Goal: Task Accomplishment & Management: Use online tool/utility

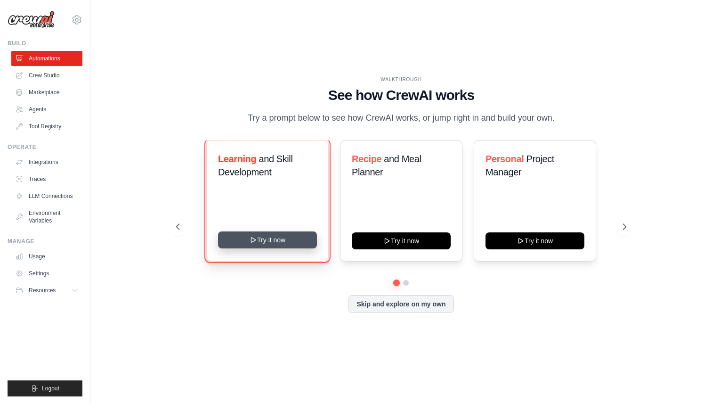
click at [296, 241] on button "Try it now" at bounding box center [267, 239] width 99 height 17
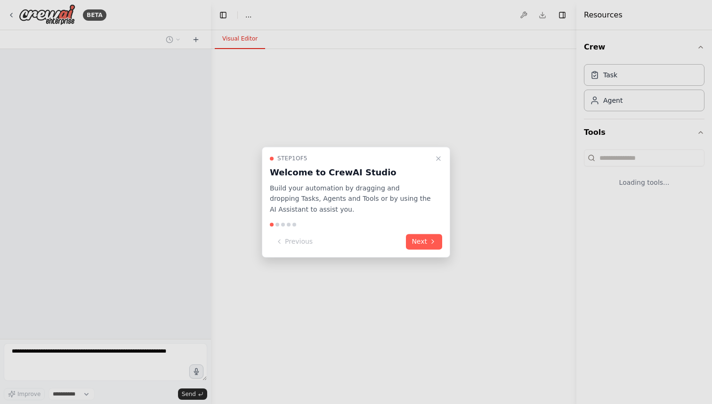
select select "****"
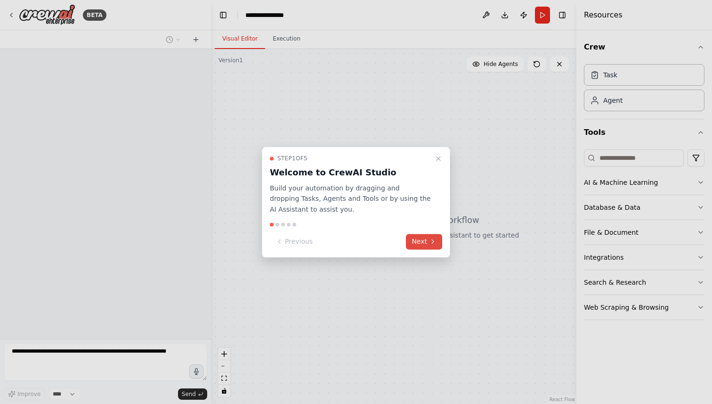
click at [434, 242] on icon at bounding box center [433, 242] width 8 height 8
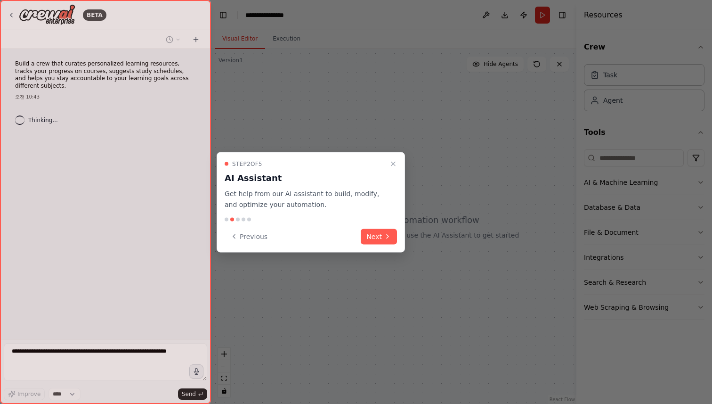
click at [380, 246] on div "Step 2 of 5 AI Assistant Get help from our AI assistant to build, modify, and o…" at bounding box center [311, 202] width 188 height 100
click at [375, 239] on button "Next" at bounding box center [379, 236] width 36 height 16
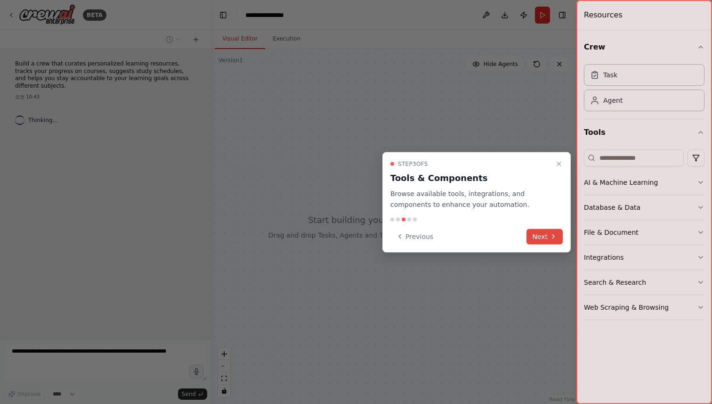
click at [551, 238] on icon at bounding box center [554, 237] width 8 height 8
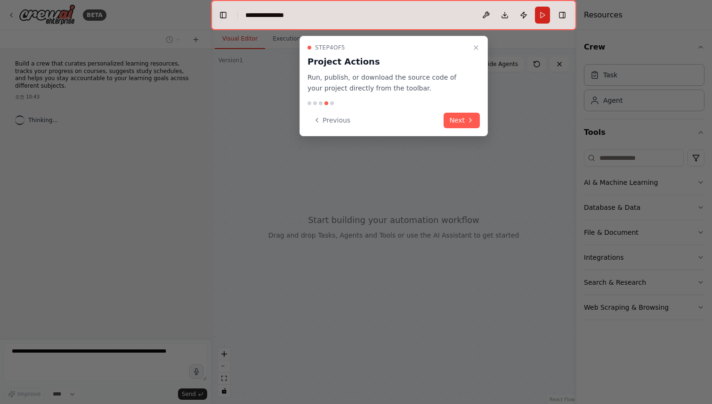
click at [465, 128] on div "Step 4 of 5 Project Actions Run, publish, or download the source code of your p…" at bounding box center [394, 86] width 188 height 100
click at [464, 126] on button "Next" at bounding box center [462, 121] width 36 height 16
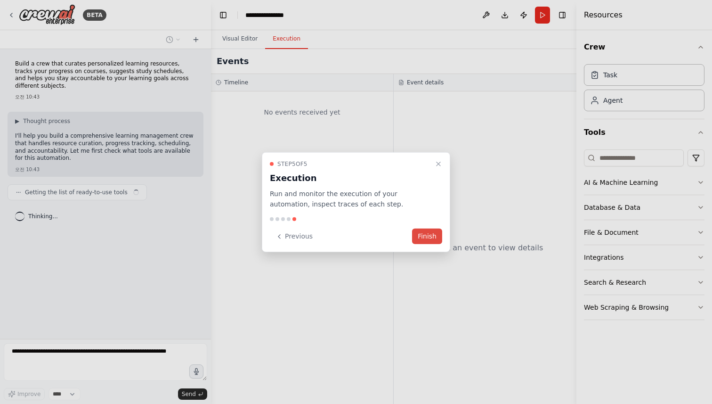
click at [434, 233] on button "Finish" at bounding box center [427, 236] width 30 height 16
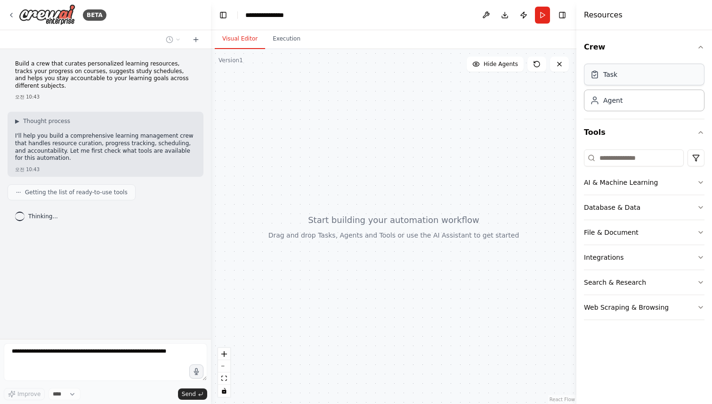
click at [620, 82] on div "Task" at bounding box center [644, 75] width 121 height 22
click at [620, 77] on div "Task" at bounding box center [644, 75] width 121 height 22
click at [613, 105] on div "Agent" at bounding box center [644, 100] width 121 height 22
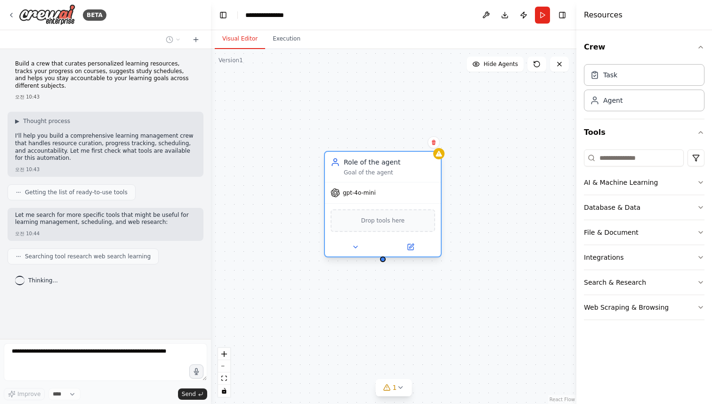
drag, startPoint x: 476, startPoint y: 154, endPoint x: 360, endPoint y: 166, distance: 116.1
click at [360, 166] on div "Role of the agent" at bounding box center [389, 161] width 91 height 9
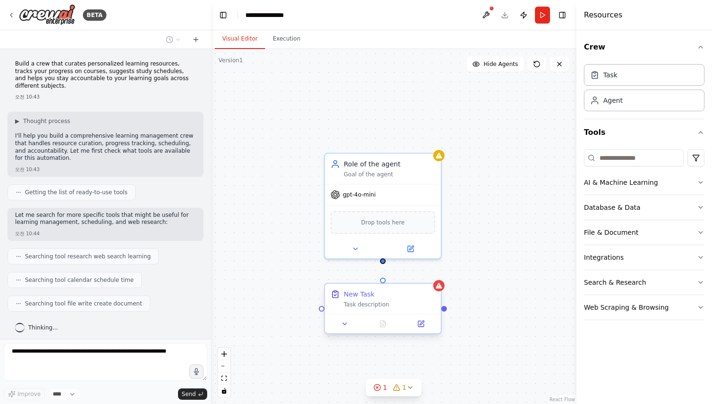
drag, startPoint x: 324, startPoint y: 291, endPoint x: 393, endPoint y: 293, distance: 68.8
click at [393, 293] on div "New Task" at bounding box center [389, 293] width 91 height 9
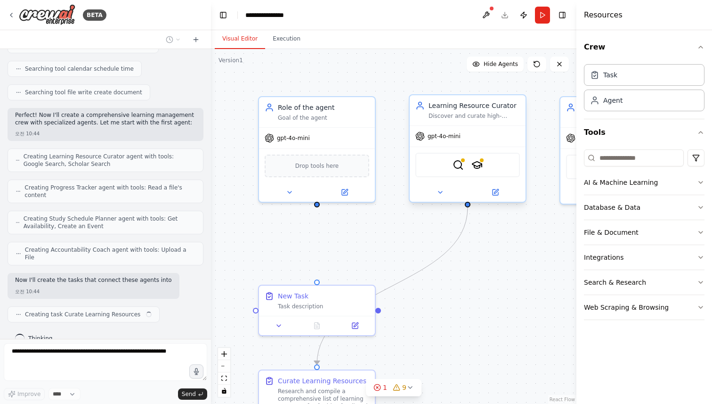
scroll to position [218, 0]
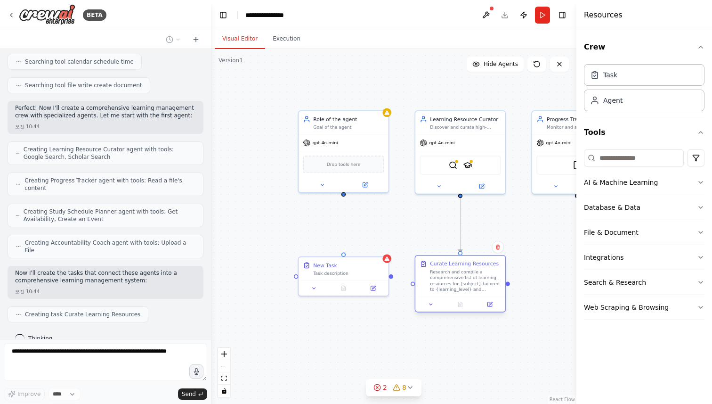
drag, startPoint x: 370, startPoint y: 328, endPoint x: 485, endPoint y: 264, distance: 132.2
click at [485, 264] on div "Curate Learning Resources" at bounding box center [464, 263] width 69 height 7
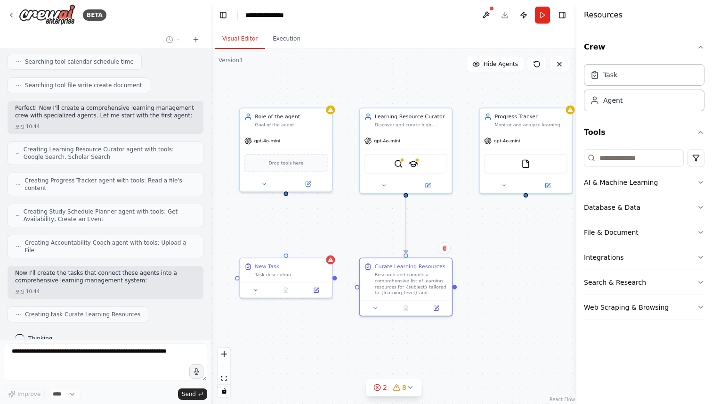
drag, startPoint x: 489, startPoint y: 216, endPoint x: 435, endPoint y: 216, distance: 53.7
click at [435, 216] on div ".deletable-edge-delete-btn { width: 20px; height: 20px; border: 0px solid #ffff…" at bounding box center [394, 226] width 366 height 355
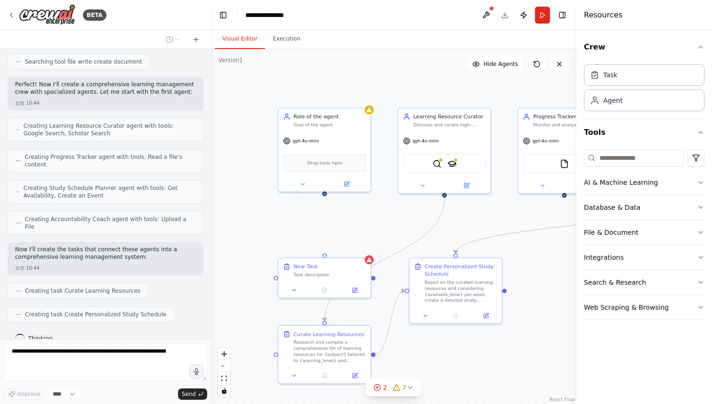
drag, startPoint x: 444, startPoint y: 217, endPoint x: 482, endPoint y: 215, distance: 38.2
click at [482, 216] on div ".deletable-edge-delete-btn { width: 20px; height: 20px; border: 0px solid #ffff…" at bounding box center [394, 226] width 366 height 355
drag, startPoint x: 332, startPoint y: 270, endPoint x: 302, endPoint y: 236, distance: 45.1
click at [302, 247] on div "Task description" at bounding box center [307, 250] width 73 height 6
click at [302, 236] on div "Task description" at bounding box center [299, 235] width 73 height 6
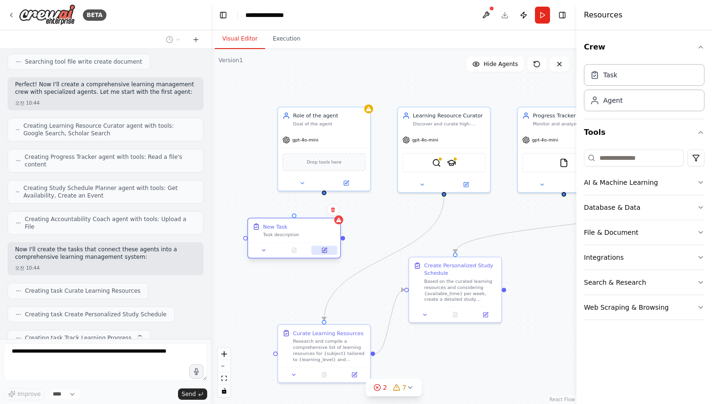
scroll to position [265, 0]
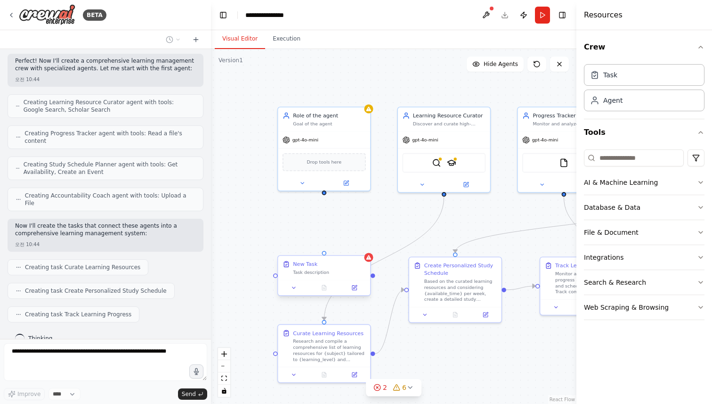
click at [290, 267] on div "New Task Task description" at bounding box center [324, 267] width 83 height 15
click at [362, 250] on button at bounding box center [363, 247] width 12 height 12
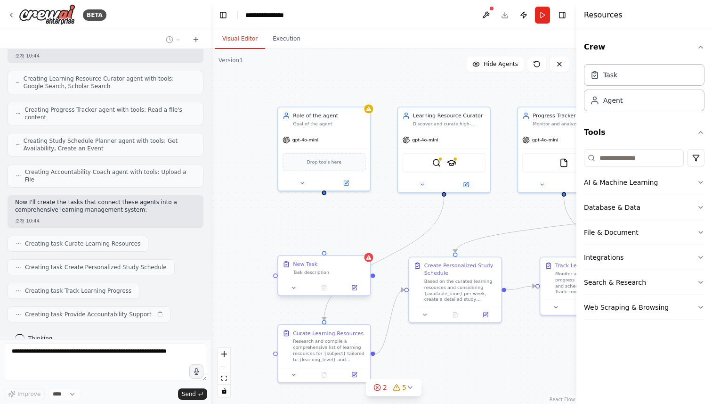
click at [357, 266] on div "New Task" at bounding box center [329, 264] width 73 height 8
click at [363, 247] on icon at bounding box center [363, 247] width 6 height 6
click at [347, 246] on button "Confirm" at bounding box center [335, 246] width 33 height 11
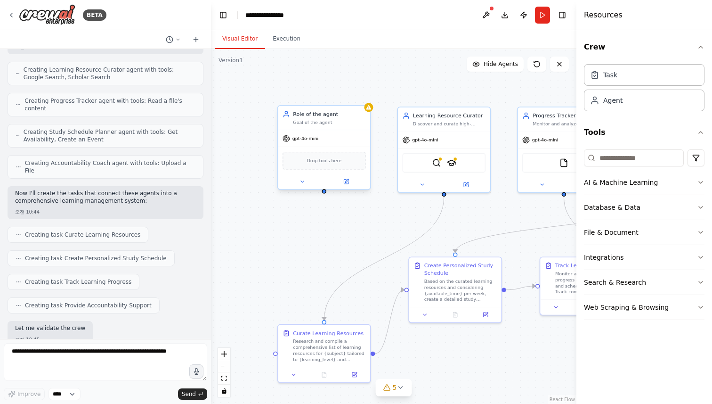
scroll to position [353, 0]
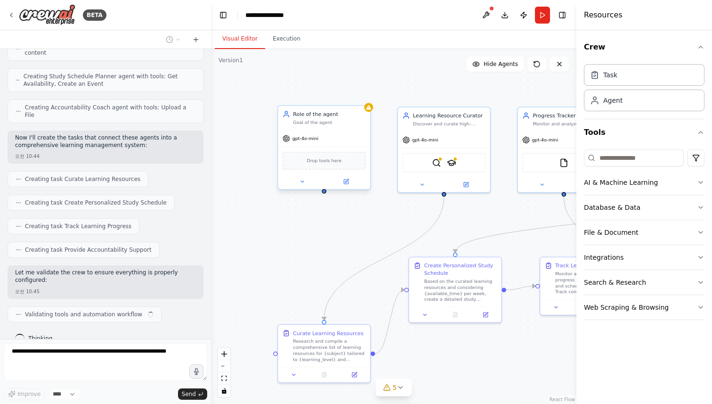
click at [347, 132] on div "gpt-4o-mini" at bounding box center [324, 138] width 92 height 16
click at [366, 93] on button at bounding box center [363, 96] width 12 height 12
click at [344, 98] on button "Confirm" at bounding box center [335, 95] width 33 height 11
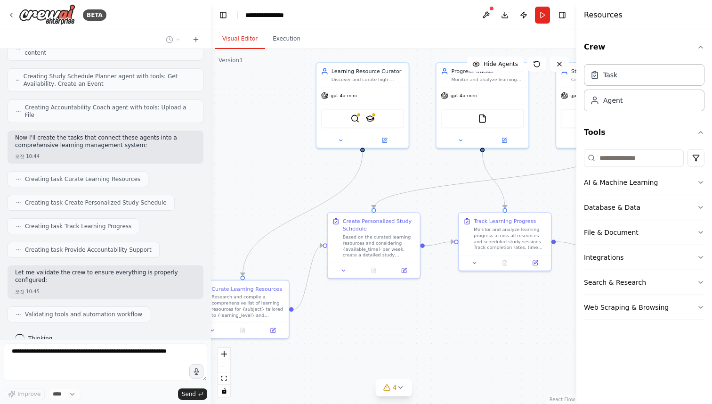
drag, startPoint x: 336, startPoint y: 230, endPoint x: 244, endPoint y: 178, distance: 106.3
click at [244, 178] on div ".deletable-edge-delete-btn { width: 20px; height: 20px; border: 0px solid #ffff…" at bounding box center [394, 226] width 366 height 355
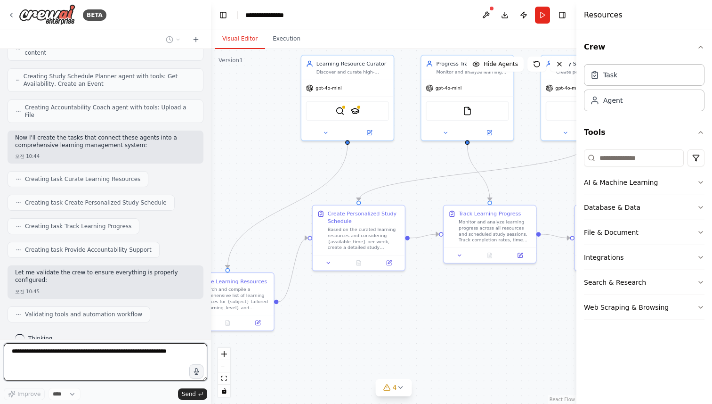
drag, startPoint x: 449, startPoint y: 298, endPoint x: 334, endPoint y: 298, distance: 114.5
click at [334, 298] on div ".deletable-edge-delete-btn { width: 20px; height: 20px; border: 0px solid #ffff…" at bounding box center [394, 226] width 366 height 355
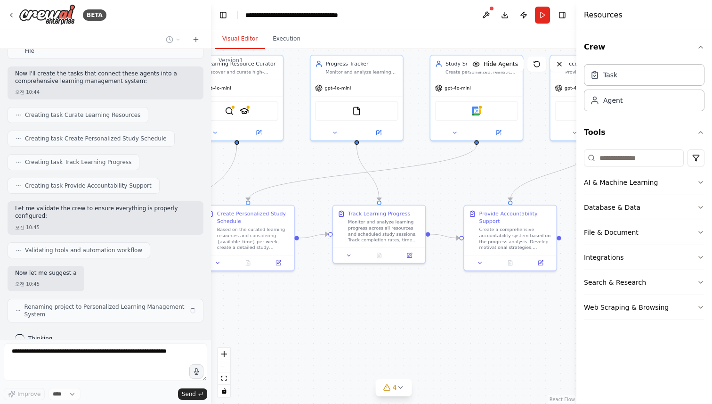
scroll to position [417, 0]
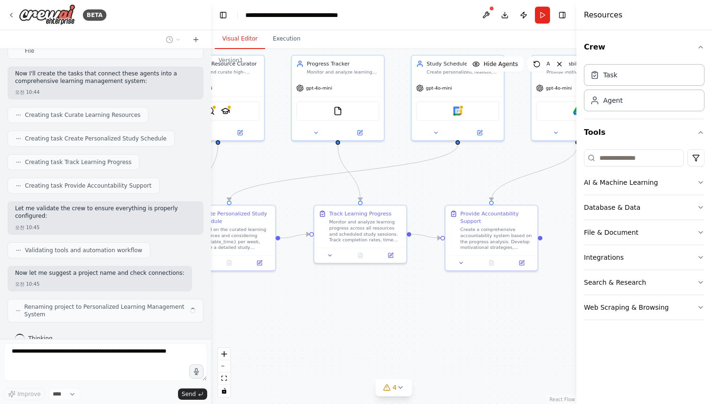
drag, startPoint x: 436, startPoint y: 335, endPoint x: 309, endPoint y: 334, distance: 127.2
click at [309, 334] on div ".deletable-edge-delete-btn { width: 20px; height: 20px; border: 0px solid #ffff…" at bounding box center [394, 226] width 366 height 355
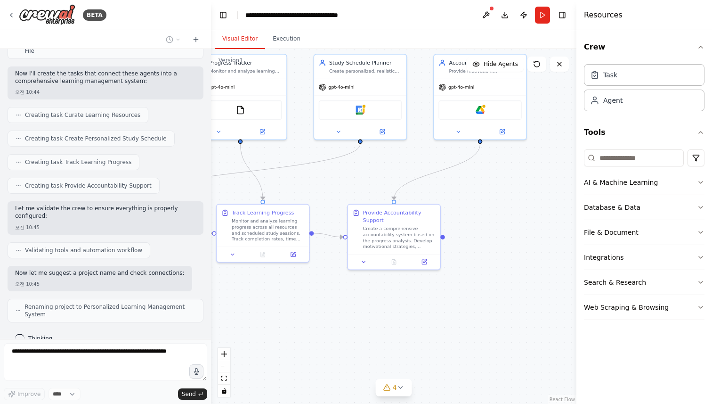
drag, startPoint x: 341, startPoint y: 331, endPoint x: 419, endPoint y: 345, distance: 78.9
click at [419, 345] on div ".deletable-edge-delete-btn { width: 20px; height: 20px; border: 0px solid #ffff…" at bounding box center [394, 226] width 366 height 355
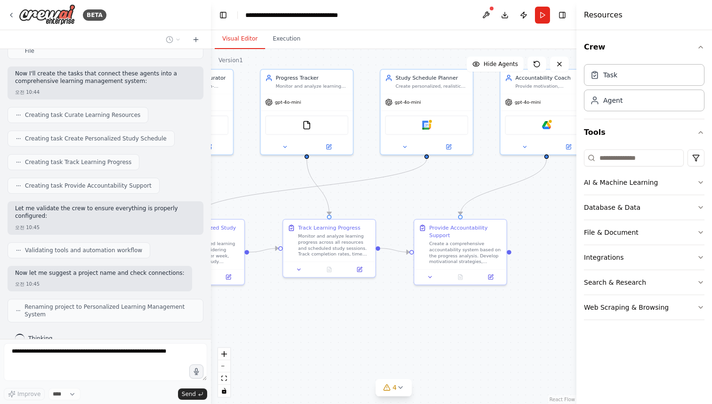
drag, startPoint x: 401, startPoint y: 328, endPoint x: 403, endPoint y: 355, distance: 27.4
click at [403, 356] on div ".deletable-edge-delete-btn { width: 20px; height: 20px; border: 0px solid #ffff…" at bounding box center [394, 226] width 366 height 355
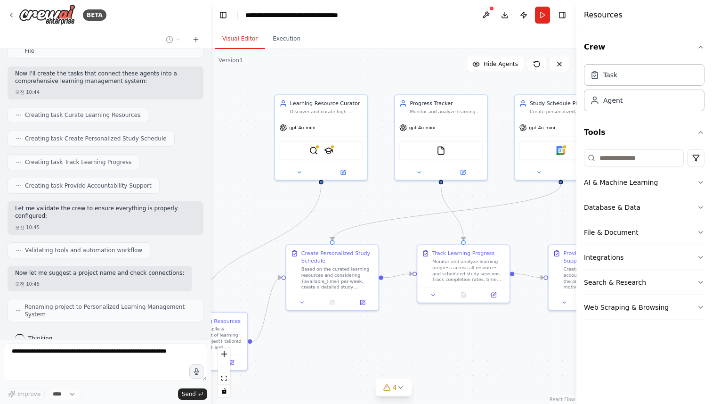
drag, startPoint x: 371, startPoint y: 348, endPoint x: 503, endPoint y: 346, distance: 131.9
click at [503, 346] on div ".deletable-edge-delete-btn { width: 20px; height: 20px; border: 0px solid #ffff…" at bounding box center [394, 226] width 366 height 355
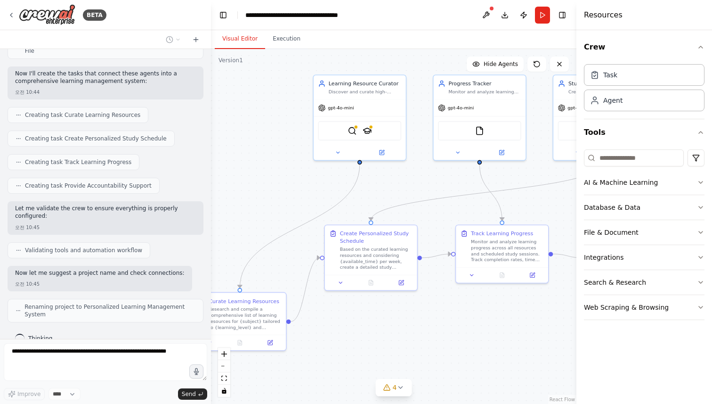
drag, startPoint x: 469, startPoint y: 341, endPoint x: 506, endPoint y: 321, distance: 42.6
click at [506, 321] on div ".deletable-edge-delete-btn { width: 20px; height: 20px; border: 0px solid #ffff…" at bounding box center [394, 226] width 366 height 355
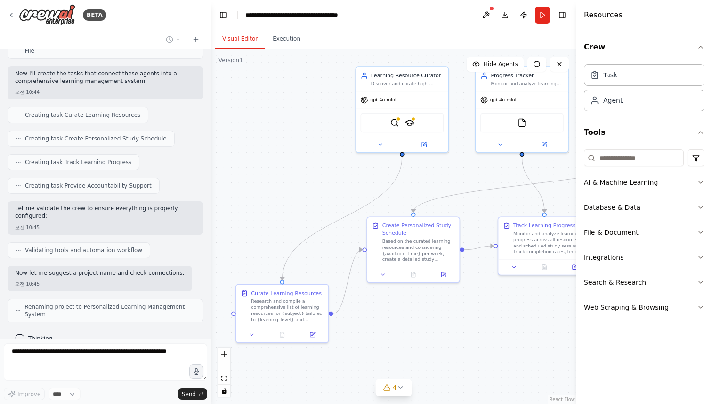
drag, startPoint x: 455, startPoint y: 331, endPoint x: 498, endPoint y: 324, distance: 43.9
click at [498, 324] on div ".deletable-edge-delete-btn { width: 20px; height: 20px; border: 0px solid #ffff…" at bounding box center [394, 226] width 366 height 355
click at [305, 310] on div "Research and compile a comprehensive list of learning resources for {subject} t…" at bounding box center [287, 309] width 73 height 24
click at [301, 309] on div "Research and compile a comprehensive list of learning resources for {subject} t…" at bounding box center [287, 309] width 73 height 24
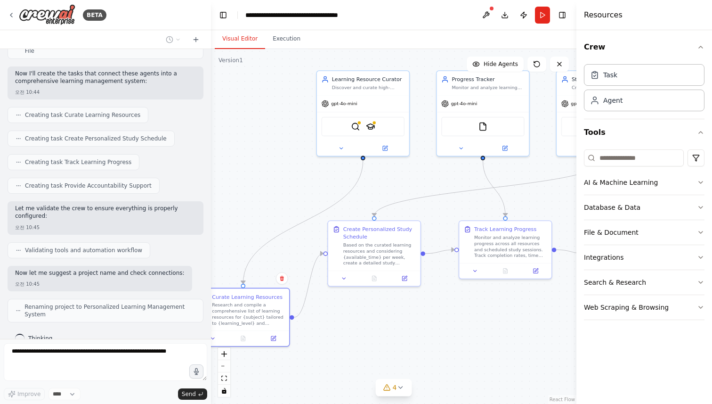
drag, startPoint x: 412, startPoint y: 316, endPoint x: 374, endPoint y: 319, distance: 38.8
click at [374, 319] on div ".deletable-edge-delete-btn { width: 20px; height: 20px; border: 0px solid #ffff…" at bounding box center [394, 226] width 366 height 355
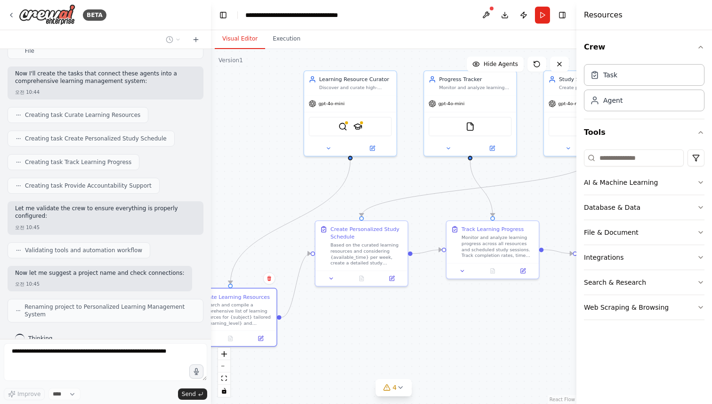
drag, startPoint x: 415, startPoint y: 328, endPoint x: 339, endPoint y: 331, distance: 76.4
click at [339, 331] on div ".deletable-edge-delete-btn { width: 20px; height: 20px; border: 0px solid #ffff…" at bounding box center [394, 226] width 366 height 355
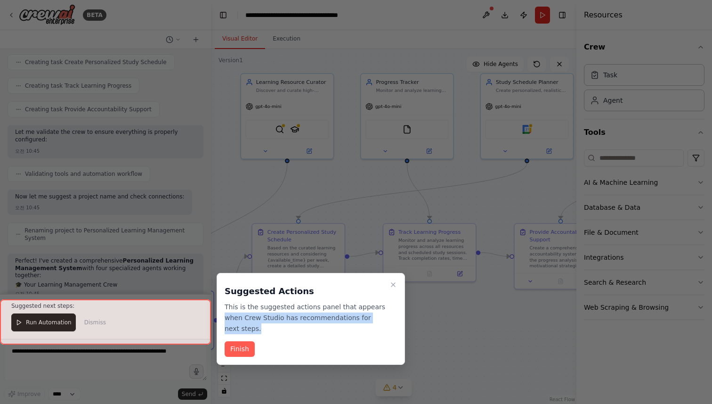
click at [356, 329] on div "BETA Build a crew that curates personalized learning resources, tracks your pro…" at bounding box center [356, 202] width 712 height 404
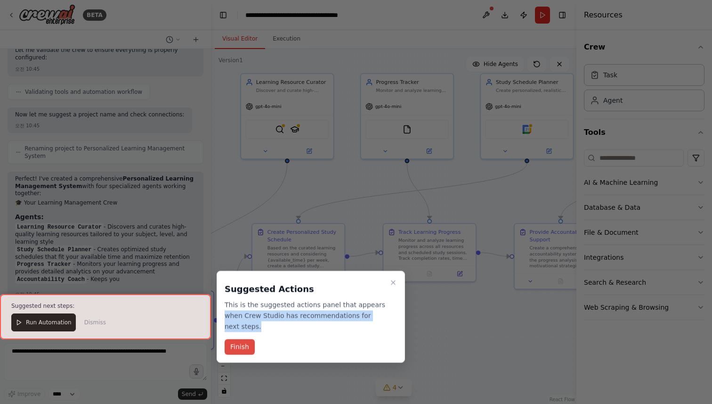
click at [248, 350] on button "Finish" at bounding box center [240, 347] width 30 height 16
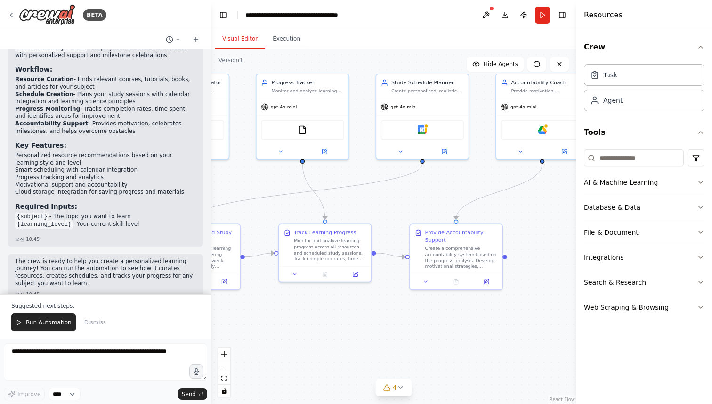
drag, startPoint x: 488, startPoint y: 192, endPoint x: 383, endPoint y: 192, distance: 104.6
click at [383, 192] on div ".deletable-edge-delete-btn { width: 20px; height: 20px; border: 0px solid #ffff…" at bounding box center [394, 226] width 366 height 355
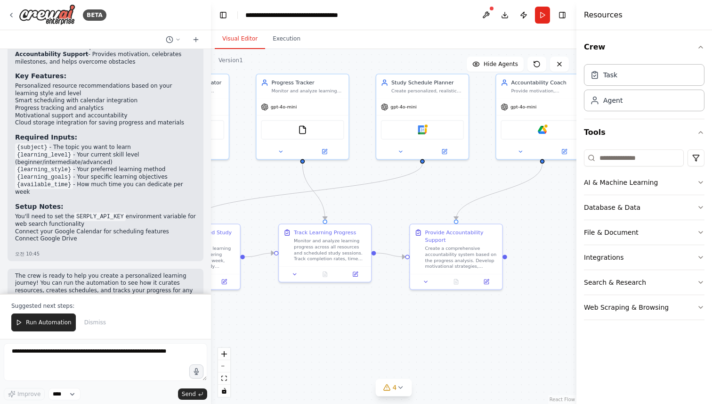
scroll to position [884, 0]
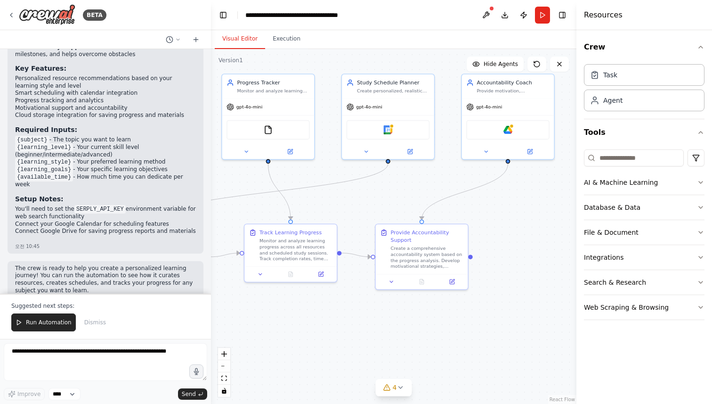
drag, startPoint x: 404, startPoint y: 197, endPoint x: 370, endPoint y: 197, distance: 33.9
click at [370, 197] on div ".deletable-edge-delete-btn { width: 20px; height: 20px; border: 0px solid #ffff…" at bounding box center [394, 226] width 366 height 355
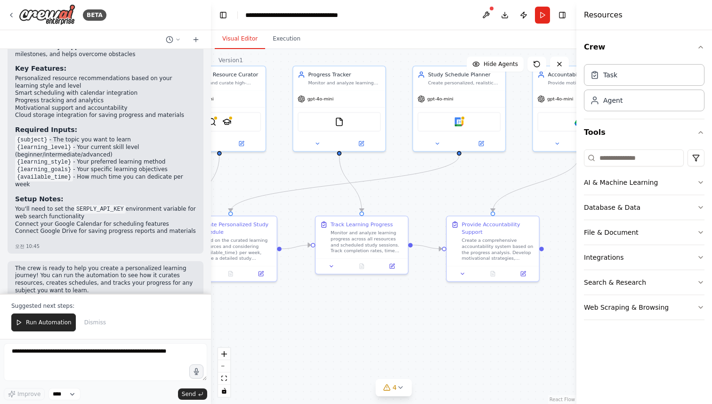
drag, startPoint x: 379, startPoint y: 202, endPoint x: 451, endPoint y: 194, distance: 72.5
click at [451, 194] on div ".deletable-edge-delete-btn { width: 20px; height: 20px; border: 0px solid #ffff…" at bounding box center [394, 226] width 366 height 355
click at [343, 123] on img at bounding box center [340, 119] width 9 height 9
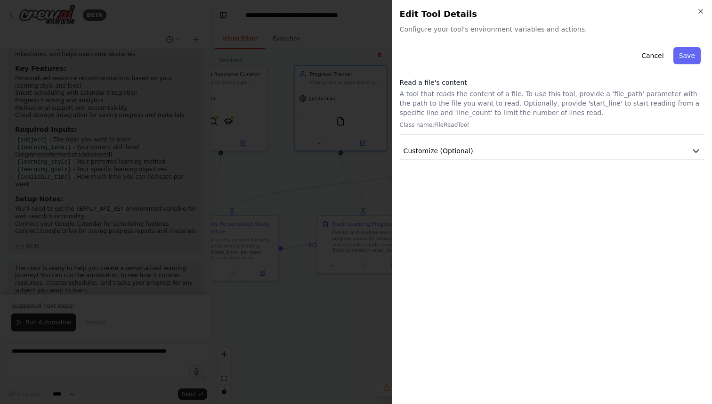
click at [360, 101] on div at bounding box center [356, 202] width 712 height 404
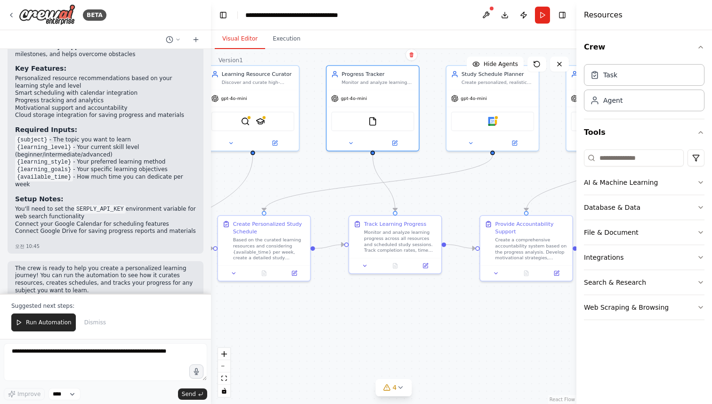
drag, startPoint x: 379, startPoint y: 195, endPoint x: 451, endPoint y: 196, distance: 71.6
click at [451, 196] on div ".deletable-edge-delete-btn { width: 20px; height: 20px; border: 0px solid #ffff…" at bounding box center [394, 226] width 366 height 355
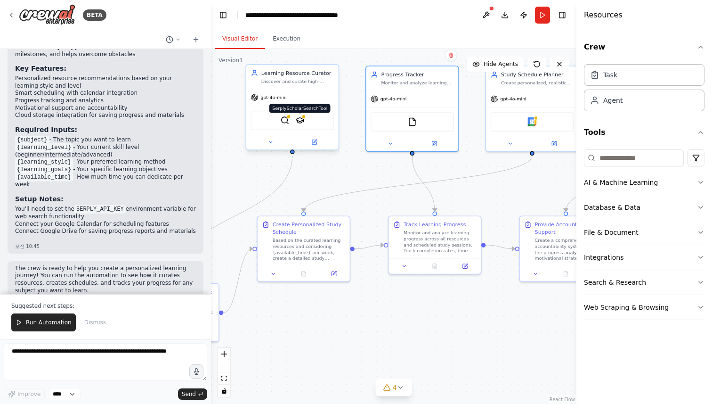
click at [303, 124] on img at bounding box center [299, 120] width 9 height 9
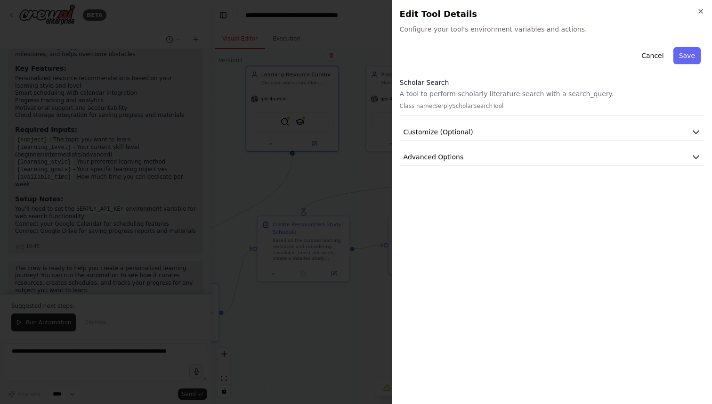
click at [326, 171] on div at bounding box center [356, 202] width 712 height 404
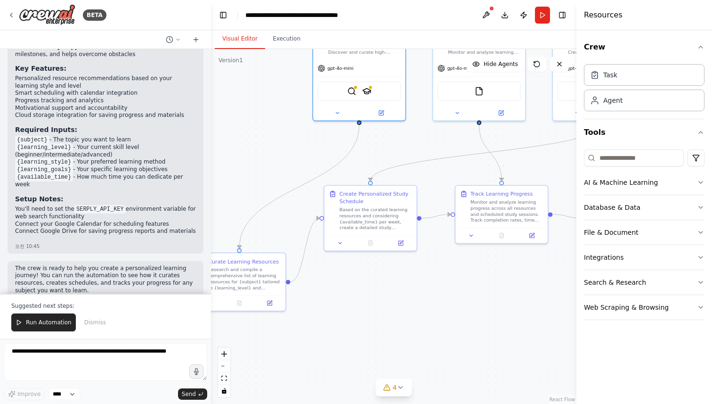
drag, startPoint x: 347, startPoint y: 179, endPoint x: 414, endPoint y: 148, distance: 73.3
click at [414, 148] on div ".deletable-edge-delete-btn { width: 20px; height: 20px; border: 0px solid #ffff…" at bounding box center [394, 226] width 366 height 355
click at [367, 94] on div "SerplyWebSearchTool SerplyScholarSearchTool" at bounding box center [359, 89] width 83 height 19
click at [365, 89] on img at bounding box center [366, 89] width 9 height 9
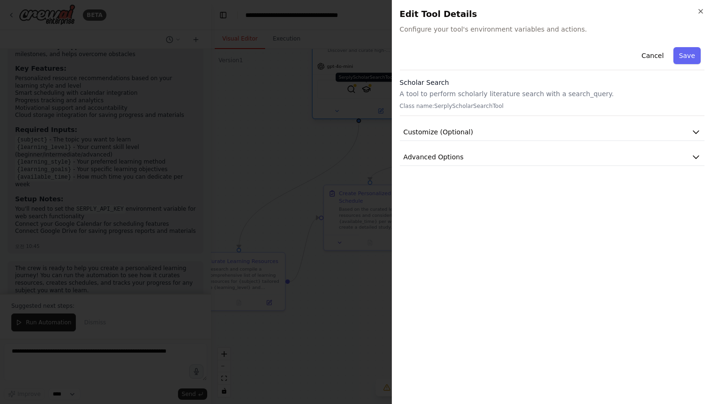
click at [365, 89] on div at bounding box center [356, 202] width 712 height 404
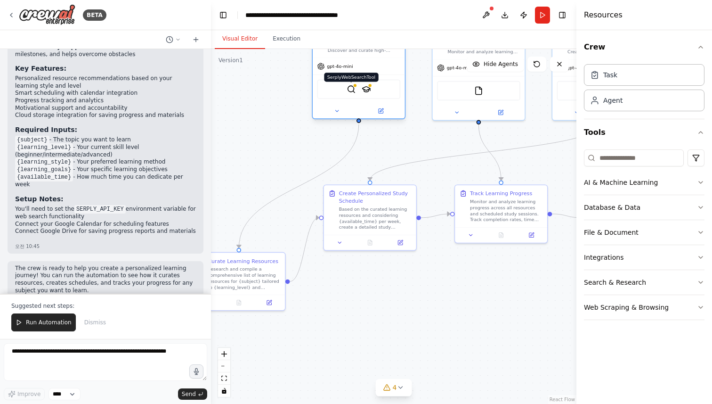
click at [353, 90] on img at bounding box center [351, 89] width 9 height 9
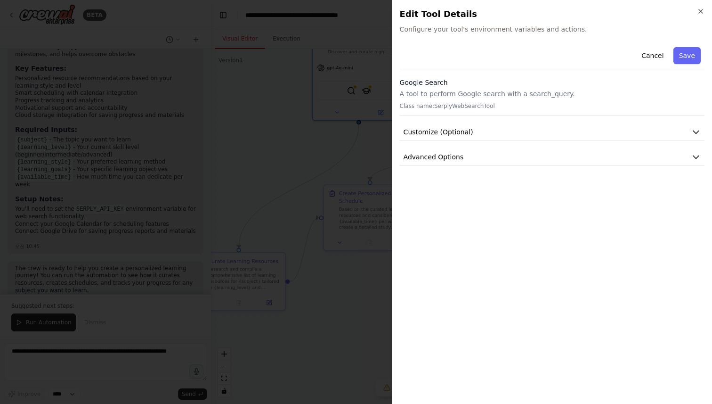
click at [304, 134] on div at bounding box center [356, 202] width 712 height 404
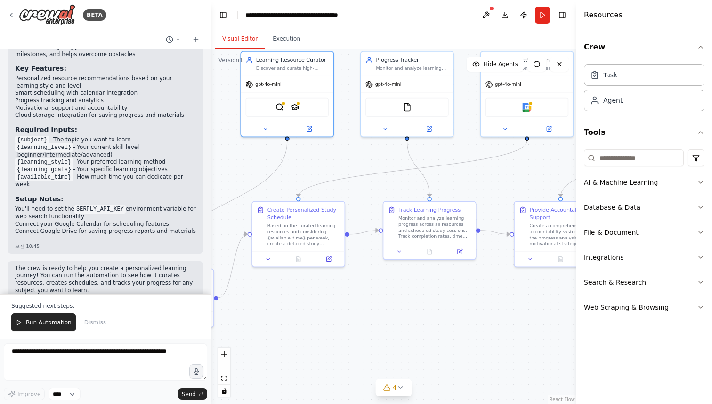
drag, startPoint x: 407, startPoint y: 151, endPoint x: 320, endPoint y: 171, distance: 88.9
click at [320, 171] on div ".deletable-edge-delete-btn { width: 20px; height: 20px; border: 0px solid #ffff…" at bounding box center [394, 226] width 366 height 355
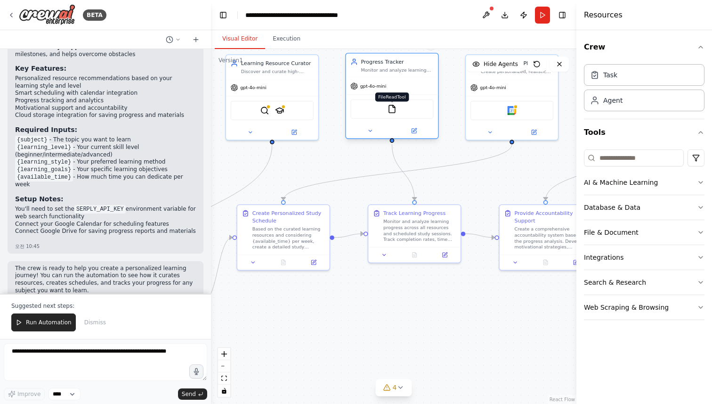
click at [395, 112] on img at bounding box center [392, 109] width 9 height 9
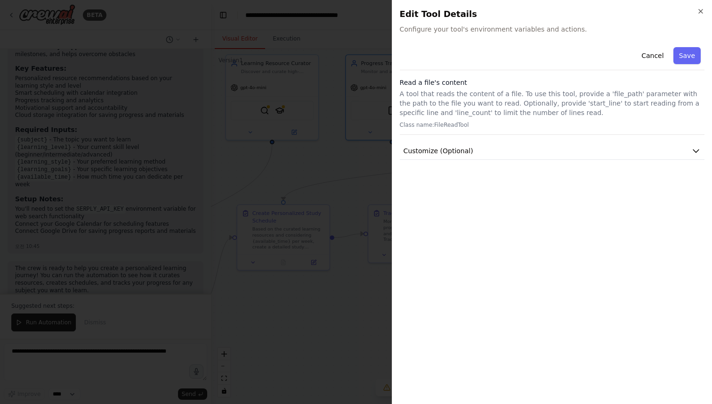
click at [350, 151] on div at bounding box center [356, 202] width 712 height 404
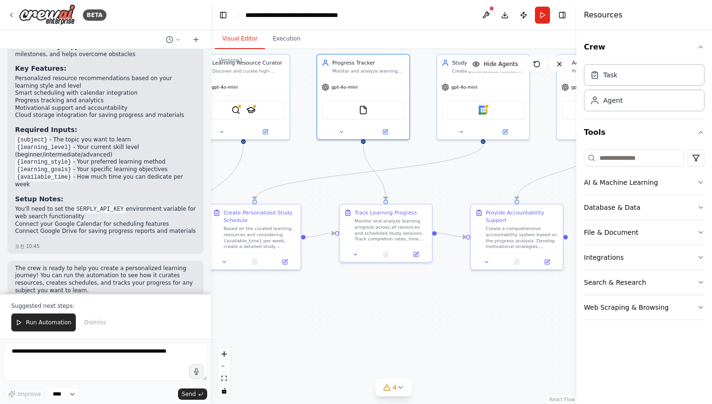
drag, startPoint x: 434, startPoint y: 161, endPoint x: 309, endPoint y: 168, distance: 125.0
click at [309, 168] on div ".deletable-edge-delete-btn { width: 20px; height: 20px; border: 0px solid #ffff…" at bounding box center [394, 226] width 366 height 355
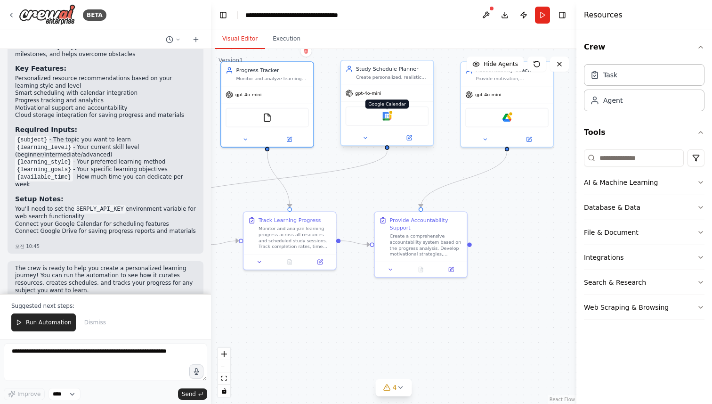
click at [389, 117] on img at bounding box center [387, 116] width 9 height 9
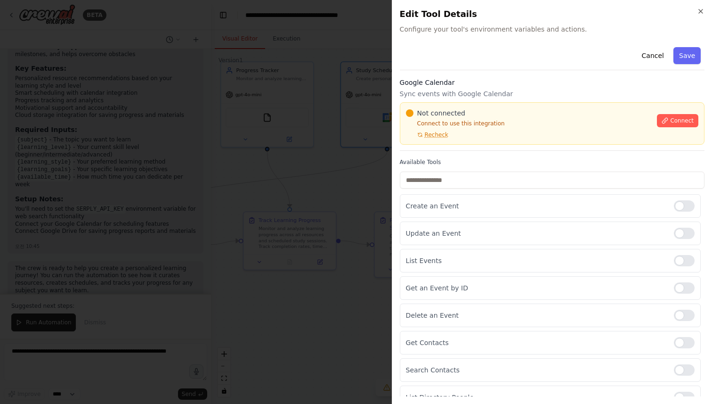
click at [359, 179] on div at bounding box center [356, 202] width 712 height 404
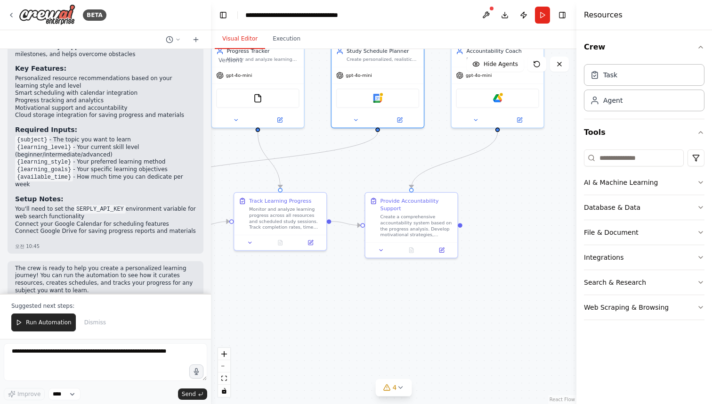
drag, startPoint x: 390, startPoint y: 183, endPoint x: 522, endPoint y: 165, distance: 133.6
click at [522, 165] on div ".deletable-edge-delete-btn { width: 20px; height: 20px; border: 0px solid #ffff…" at bounding box center [394, 226] width 366 height 355
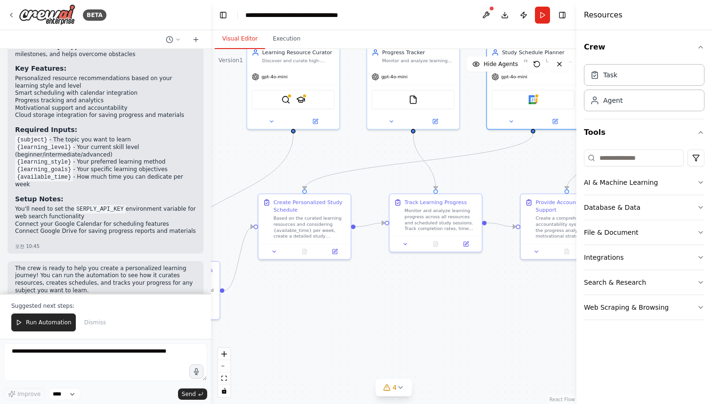
drag, startPoint x: 522, startPoint y: 165, endPoint x: 621, endPoint y: 166, distance: 98.9
click at [621, 166] on div "BETA Build a crew that curates personalized learning resources, tracks your pro…" at bounding box center [356, 202] width 712 height 404
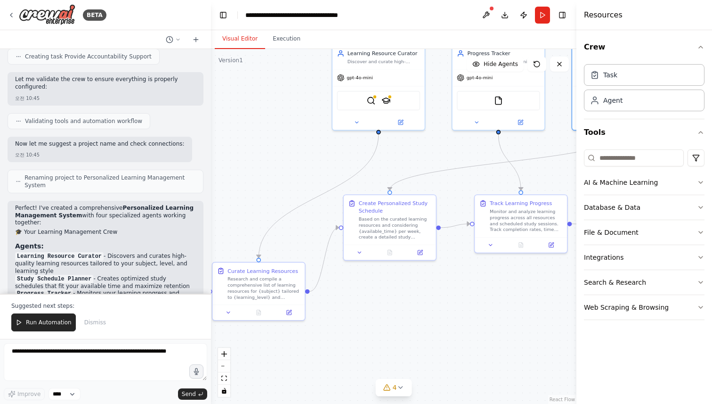
scroll to position [0, 0]
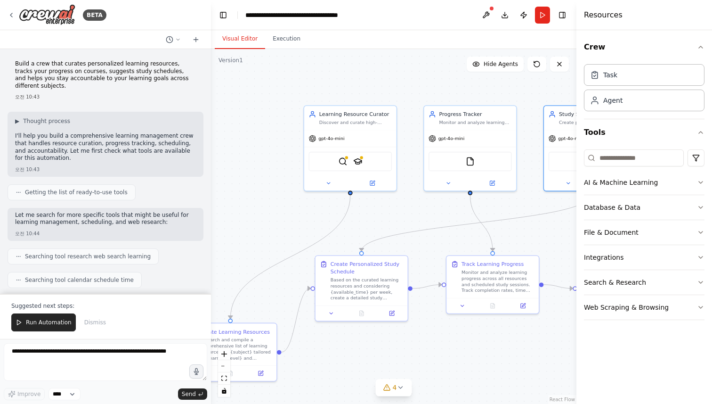
drag, startPoint x: 267, startPoint y: 163, endPoint x: 236, endPoint y: 230, distance: 74.4
click at [236, 230] on div ".deletable-edge-delete-btn { width: 20px; height: 20px; border: 0px solid #ffff…" at bounding box center [394, 226] width 366 height 355
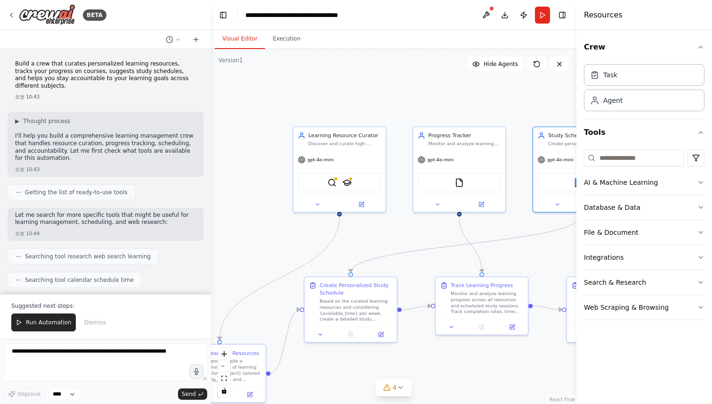
drag, startPoint x: 281, startPoint y: 225, endPoint x: 266, endPoint y: 253, distance: 31.0
click at [266, 253] on div ".deletable-edge-delete-btn { width: 20px; height: 20px; border: 0px solid #ffff…" at bounding box center [394, 226] width 366 height 355
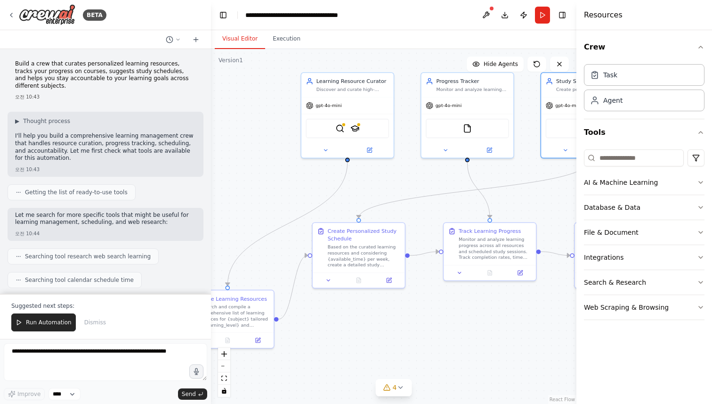
drag, startPoint x: 266, startPoint y: 253, endPoint x: 282, endPoint y: 175, distance: 78.8
click at [282, 175] on div ".deletable-edge-delete-btn { width: 20px; height: 20px; border: 0px solid #ffff…" at bounding box center [394, 226] width 366 height 355
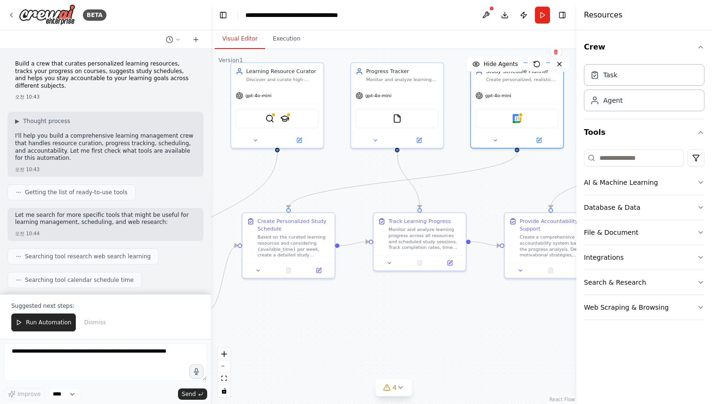
drag, startPoint x: 377, startPoint y: 174, endPoint x: 306, endPoint y: 174, distance: 71.1
click at [306, 174] on div ".deletable-edge-delete-btn { width: 20px; height: 20px; border: 0px solid #ffff…" at bounding box center [394, 226] width 366 height 355
click at [485, 12] on button at bounding box center [486, 15] width 15 height 17
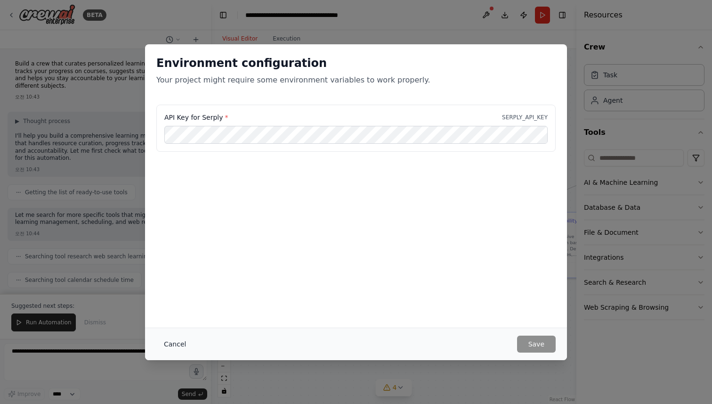
click at [181, 346] on button "Cancel" at bounding box center [174, 343] width 37 height 17
